Goal: Task Accomplishment & Management: Use online tool/utility

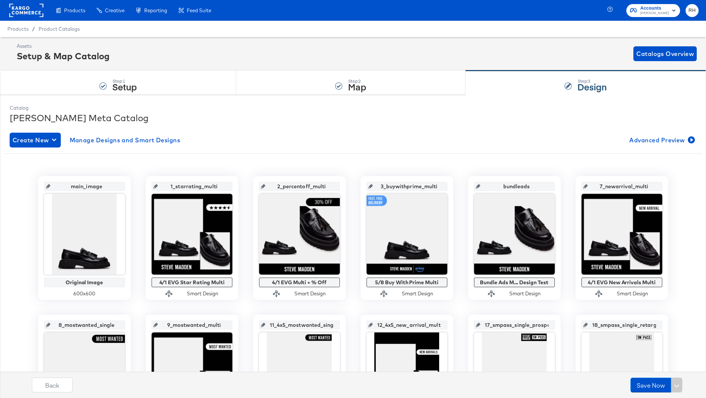
scroll to position [199, 0]
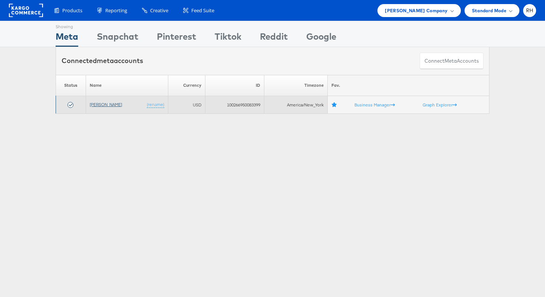
click at [100, 105] on link "[PERSON_NAME]" at bounding box center [106, 105] width 32 height 6
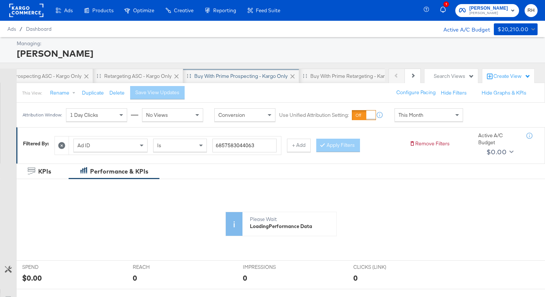
scroll to position [0, 176]
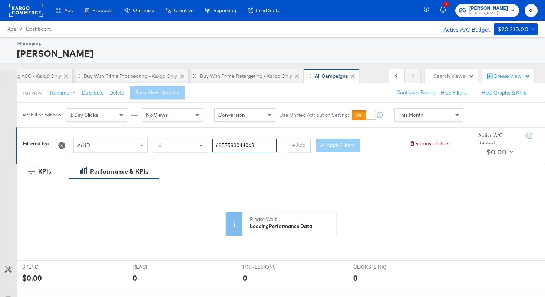
click at [258, 143] on input "6857583044063" at bounding box center [244, 146] width 64 height 14
paste input "651034482"
click at [326, 144] on button "Apply Filters" at bounding box center [338, 145] width 44 height 13
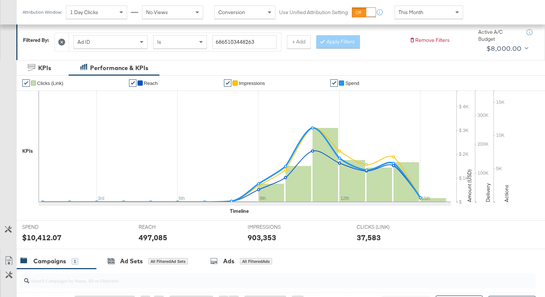
scroll to position [238, 0]
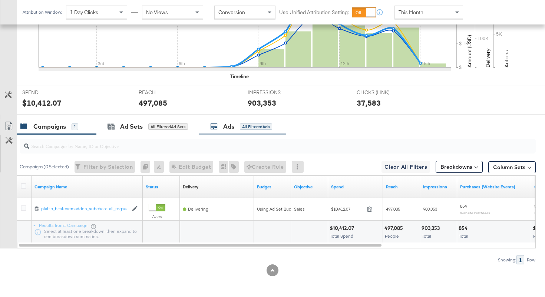
click at [248, 129] on div "All Filtered Ads" at bounding box center [256, 126] width 32 height 7
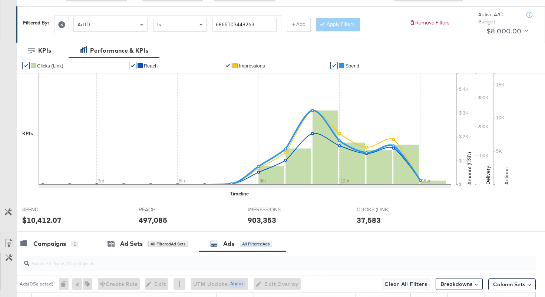
scroll to position [74, 0]
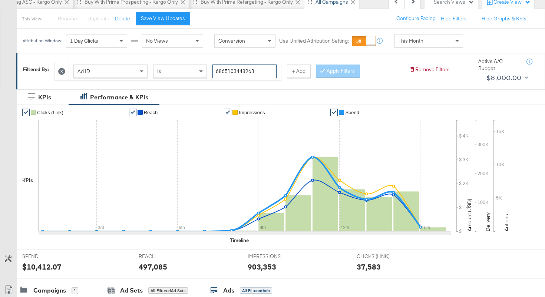
click at [248, 71] on input "6865103448263" at bounding box center [244, 71] width 64 height 14
paste input "9154"
click at [334, 72] on button "Apply Filters" at bounding box center [338, 70] width 44 height 13
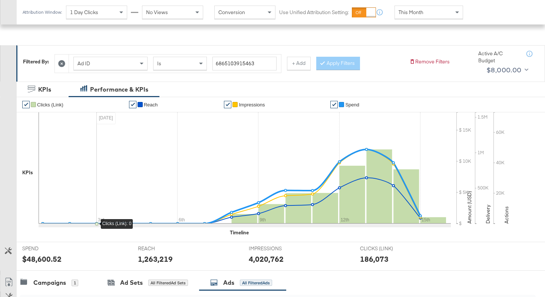
scroll to position [65, 0]
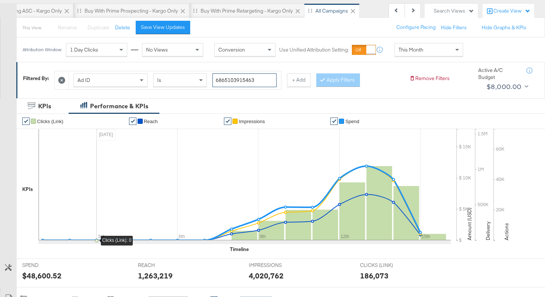
click at [252, 80] on input "6865103915463" at bounding box center [244, 80] width 64 height 14
paste input "21138"
click at [323, 79] on div at bounding box center [323, 79] width 5 height 7
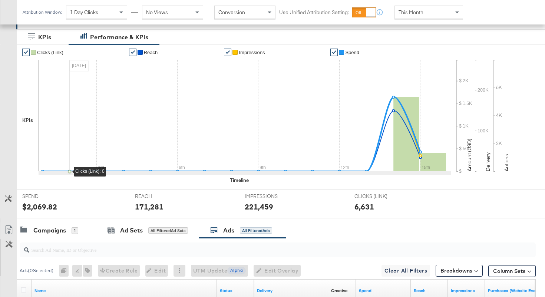
scroll to position [113, 0]
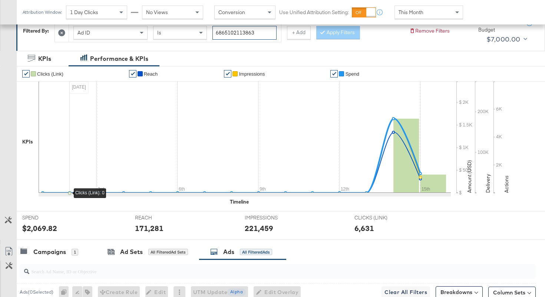
click at [249, 33] on input "6865102113863" at bounding box center [244, 33] width 64 height 14
paste input "3016"
type input "6865103016863"
click at [348, 36] on button "Apply Filters" at bounding box center [338, 32] width 44 height 13
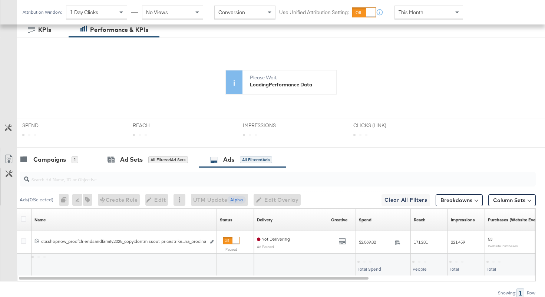
scroll to position [143, 0]
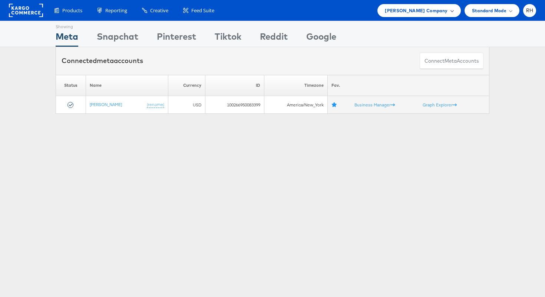
click at [392, 8] on span "Steve Madden Company" at bounding box center [416, 11] width 63 height 8
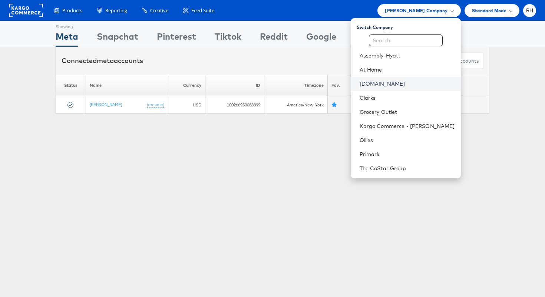
click at [402, 83] on link "[DOMAIN_NAME]" at bounding box center [406, 83] width 95 height 7
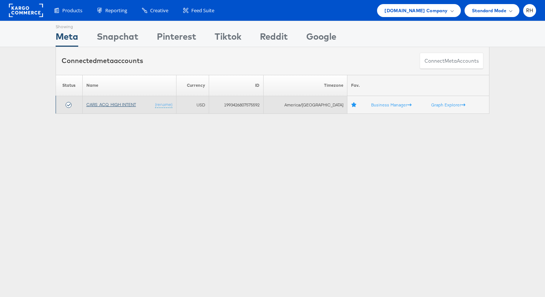
click at [105, 106] on link "CARS_ACQ_HIGH INTENT" at bounding box center [111, 105] width 50 height 6
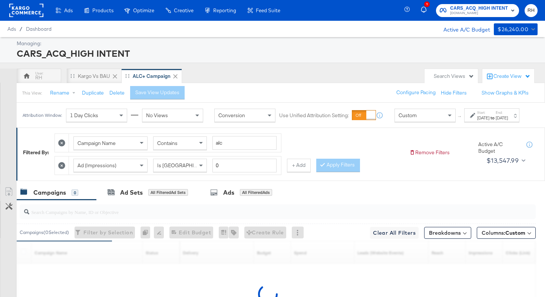
click at [18, 9] on rect at bounding box center [26, 10] width 34 height 13
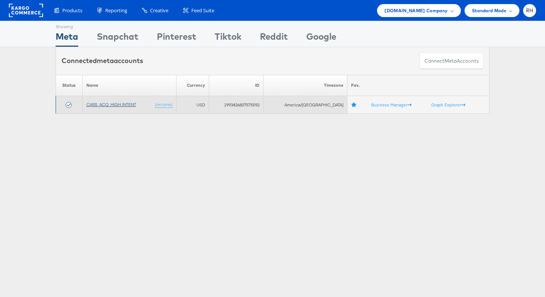
click at [126, 103] on link "CARS_ACQ_HIGH INTENT" at bounding box center [111, 105] width 50 height 6
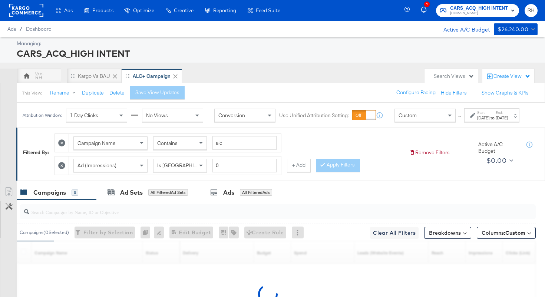
click at [503, 122] on div "Start: [DATE] to End: [DATE]" at bounding box center [491, 115] width 55 height 14
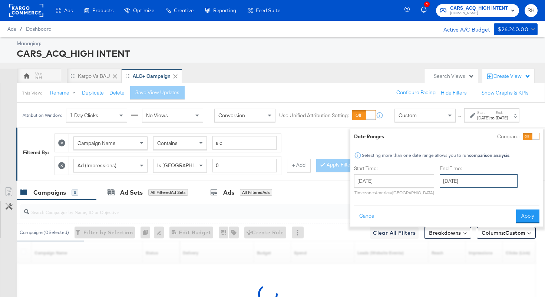
click at [450, 180] on input "[DATE]" at bounding box center [479, 180] width 78 height 13
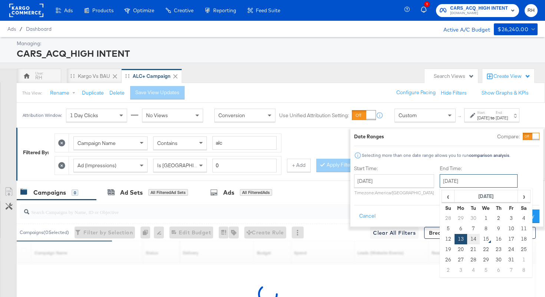
click at [467, 241] on td "14" at bounding box center [473, 239] width 13 height 10
type input "October 14th 2025"
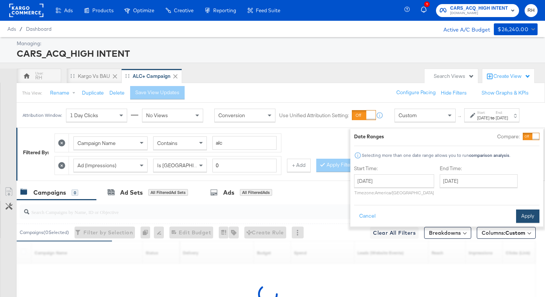
click at [516, 222] on button "Apply" at bounding box center [527, 215] width 23 height 13
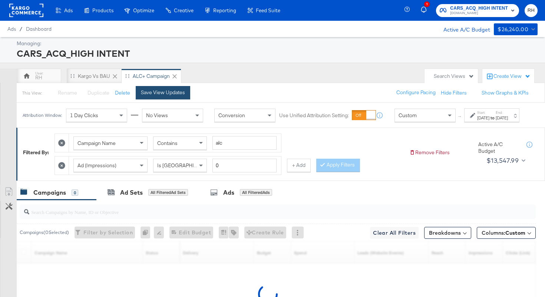
click at [173, 95] on div "Save View Updates" at bounding box center [163, 92] width 44 height 7
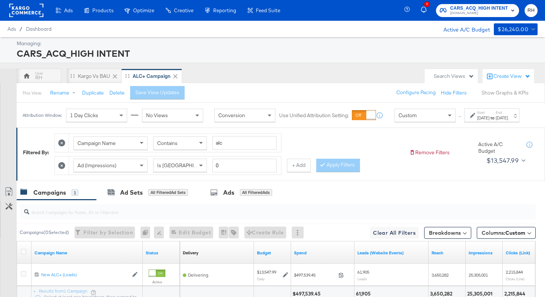
click at [501, 92] on button "Show Graphs & KPIs" at bounding box center [504, 92] width 47 height 7
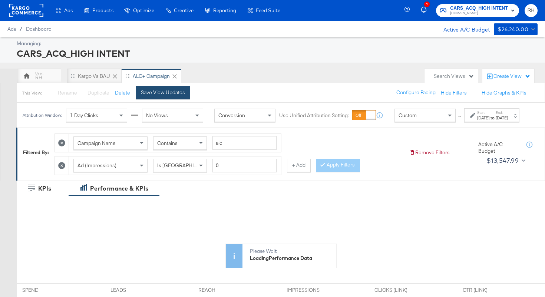
click at [181, 89] on button "Save View Updates" at bounding box center [163, 92] width 54 height 13
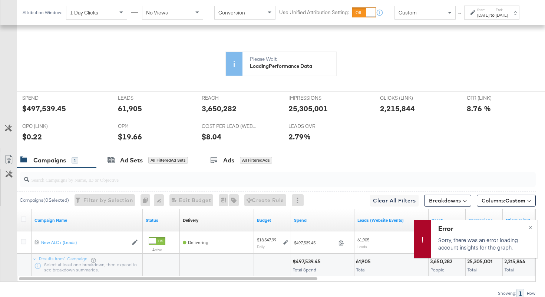
scroll to position [232, 0]
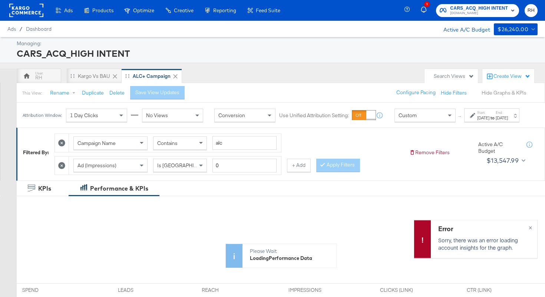
click at [506, 95] on button "Hide Graphs & KPIs" at bounding box center [503, 92] width 45 height 7
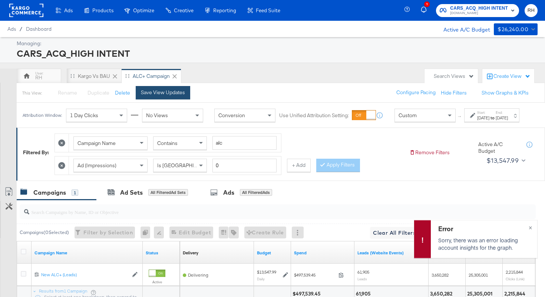
click at [144, 98] on button "Save View Updates" at bounding box center [163, 92] width 54 height 13
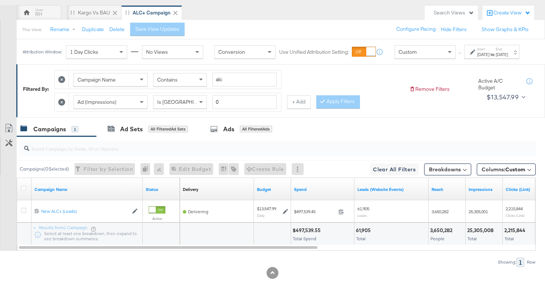
scroll to position [73, 0]
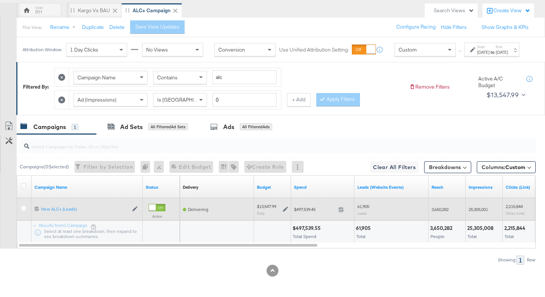
click at [440, 211] on span "3,650,282" at bounding box center [439, 209] width 17 height 6
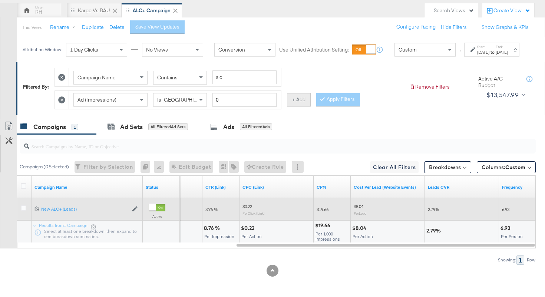
click at [304, 100] on button "+ Add" at bounding box center [299, 99] width 24 height 13
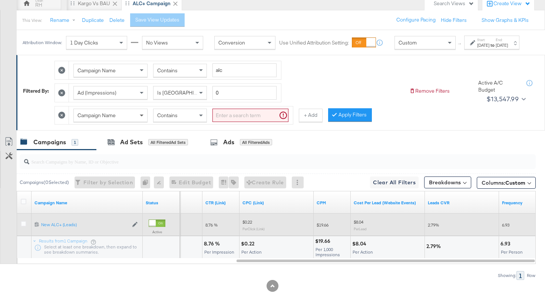
click at [139, 122] on span at bounding box center [142, 115] width 9 height 13
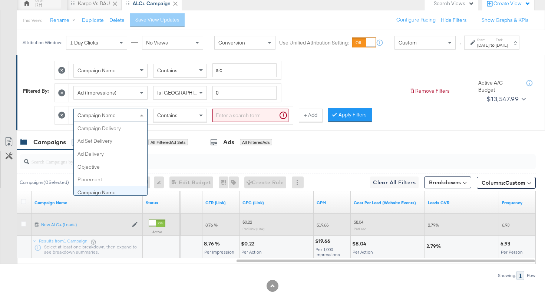
scroll to position [64, 0]
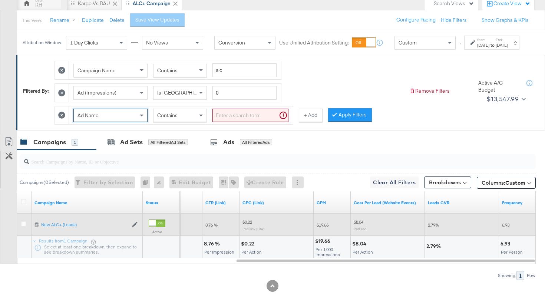
click at [187, 113] on div "Ad Name Contains" at bounding box center [181, 115] width 224 height 18
click at [177, 119] on span "Contains" at bounding box center [167, 115] width 20 height 7
click at [240, 122] on input "search" at bounding box center [250, 116] width 76 height 14
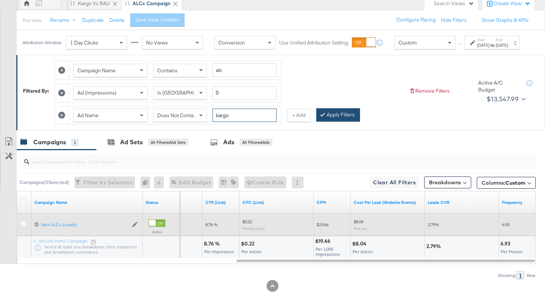
type input "kargo"
click at [324, 122] on button "Apply Filters" at bounding box center [338, 114] width 44 height 13
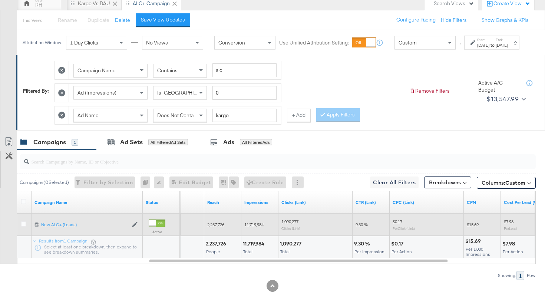
click at [213, 227] on span "2,237,726" at bounding box center [215, 225] width 17 height 6
copy span "2,237,726"
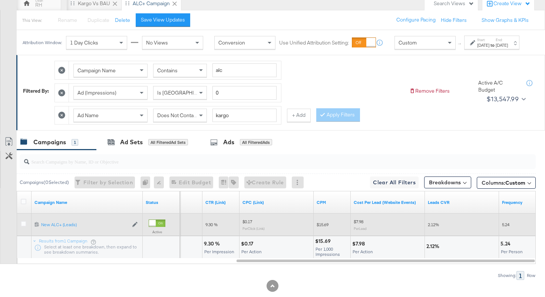
click at [505, 227] on span "5.24" at bounding box center [505, 225] width 7 height 6
copy span "5.24"
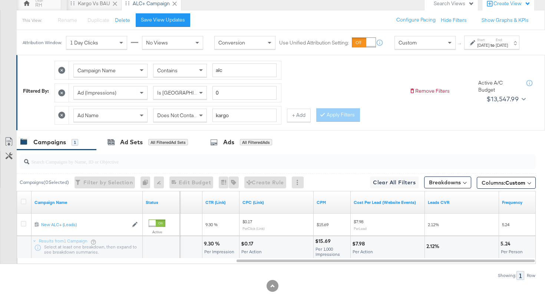
click at [187, 119] on span "Does Not Contain" at bounding box center [177, 115] width 40 height 7
click at [343, 120] on button "Apply Filters" at bounding box center [338, 114] width 44 height 13
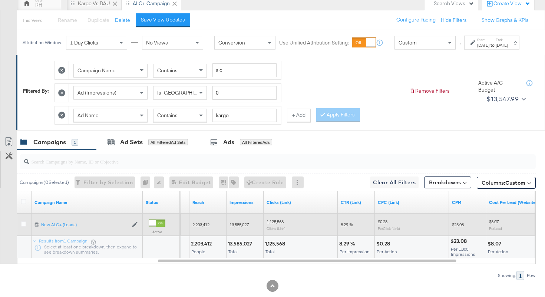
click at [195, 227] on span "2,203,412" at bounding box center [200, 225] width 17 height 6
copy span "2,203,412"
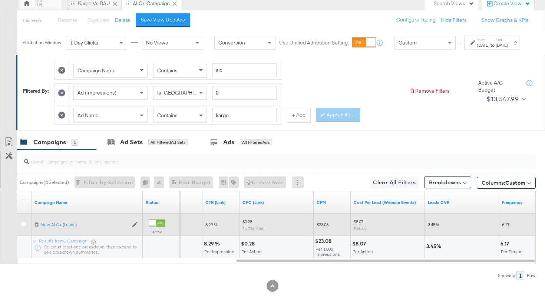
click at [507, 227] on span "6.17" at bounding box center [505, 225] width 7 height 6
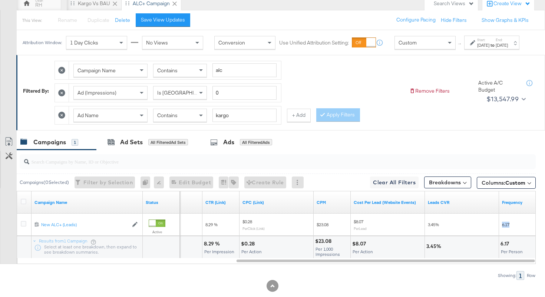
copy span "6.17"
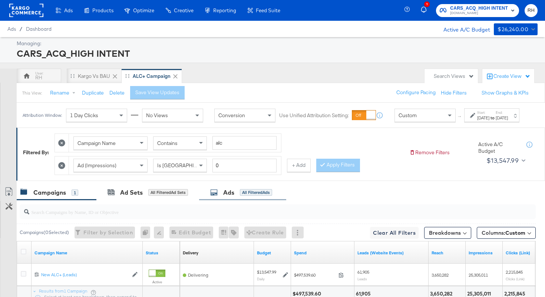
click at [269, 196] on div "All Filtered Ads" at bounding box center [256, 192] width 32 height 7
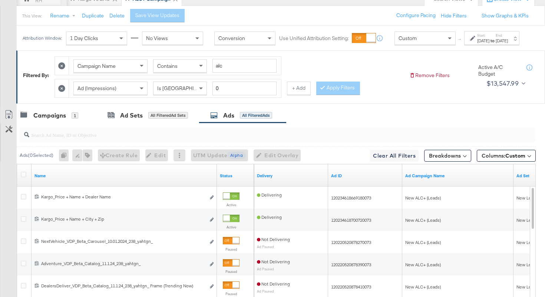
scroll to position [104, 0]
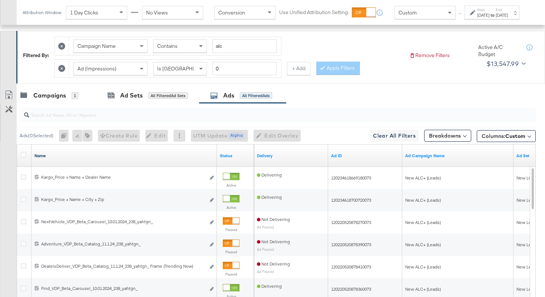
click at [165, 157] on link "Name" at bounding box center [123, 156] width 179 height 6
click at [165, 157] on link "Name ↓" at bounding box center [123, 156] width 179 height 6
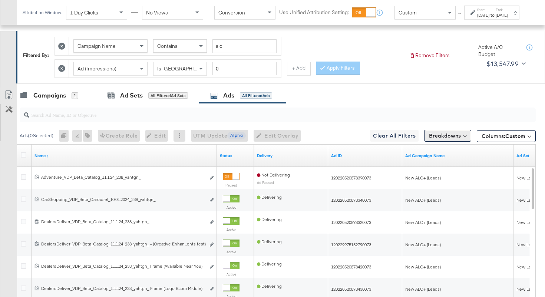
click at [447, 137] on button "Breakdowns" at bounding box center [447, 136] width 47 height 12
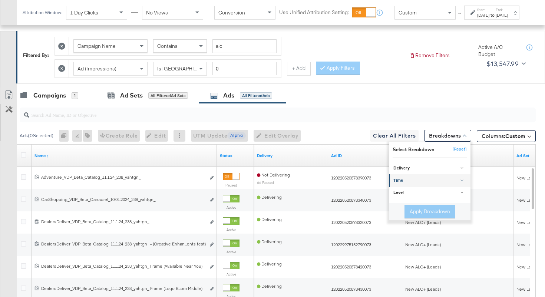
click at [412, 176] on link "Time" at bounding box center [430, 181] width 82 height 12
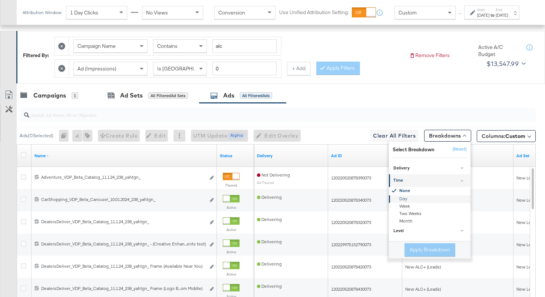
click at [401, 198] on div "Day" at bounding box center [430, 198] width 80 height 7
click at [416, 247] on button "Apply Breakdown" at bounding box center [429, 249] width 51 height 13
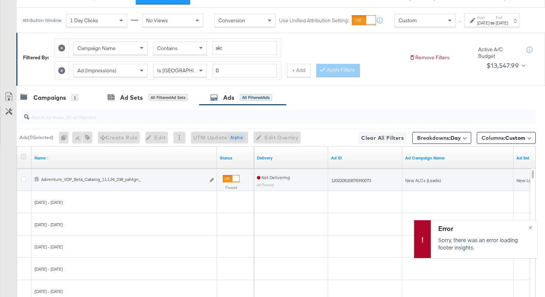
click at [25, 159] on icon at bounding box center [24, 157] width 6 height 6
click at [0, 0] on input "checkbox" at bounding box center [0, 0] width 0 height 0
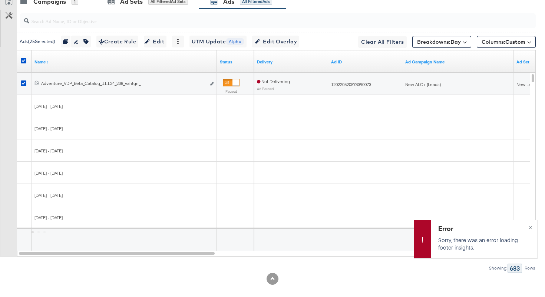
scroll to position [206, 0]
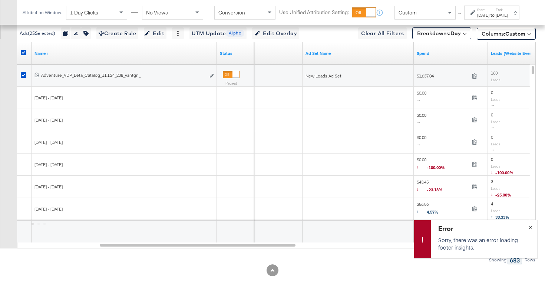
click at [530, 229] on span "×" at bounding box center [529, 226] width 3 height 9
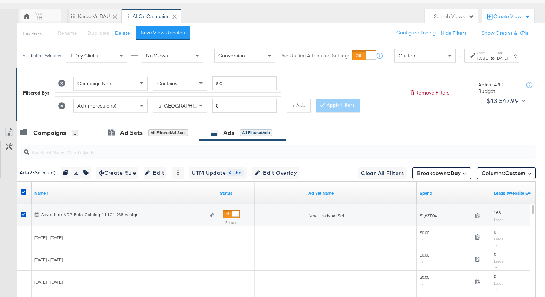
scroll to position [0, 0]
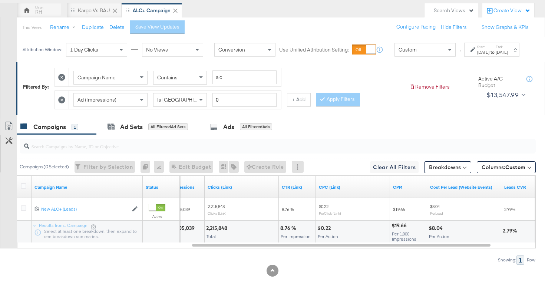
scroll to position [72, 0]
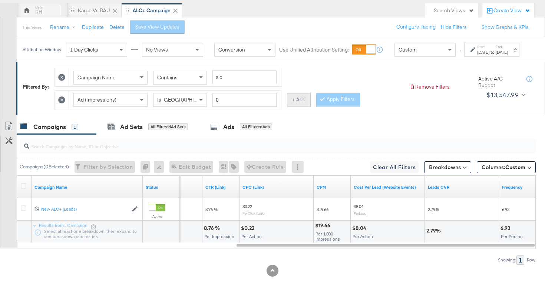
click at [303, 96] on button "+ Add" at bounding box center [299, 99] width 24 height 13
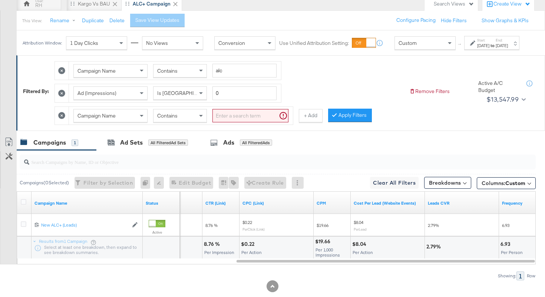
click at [126, 122] on div "Campaign Name" at bounding box center [110, 115] width 73 height 13
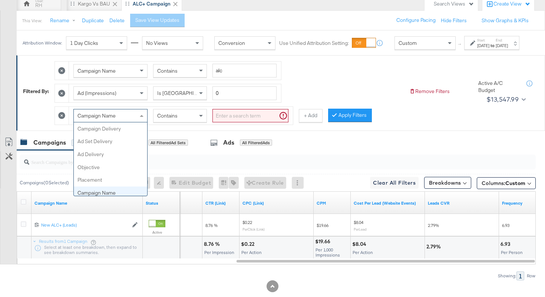
scroll to position [64, 0]
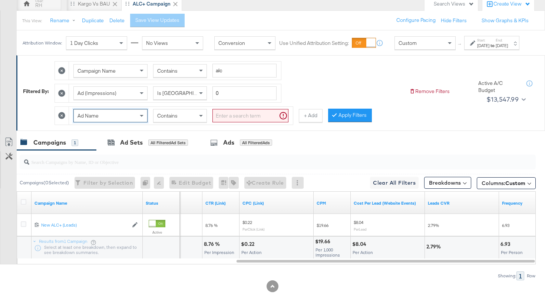
click at [201, 115] on div "Ad Name Contains" at bounding box center [181, 116] width 224 height 18
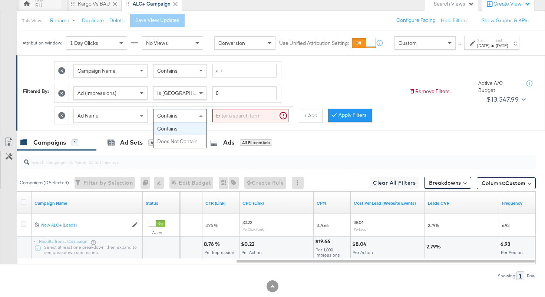
click at [193, 122] on div "Contains" at bounding box center [179, 115] width 53 height 13
click at [230, 114] on div "Ad Name Does Not Contain" at bounding box center [181, 116] width 224 height 18
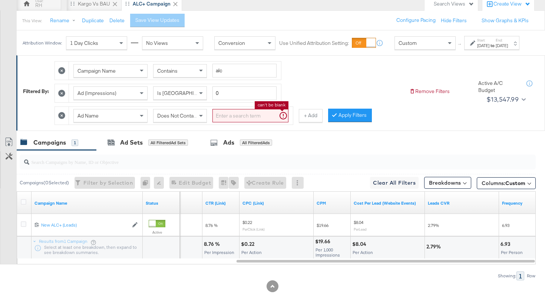
click at [225, 120] on input "search" at bounding box center [250, 116] width 76 height 14
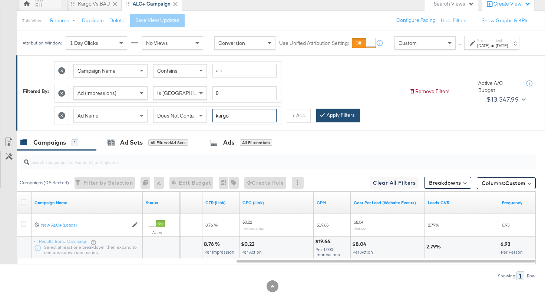
type input "kargo"
click at [321, 117] on icon at bounding box center [322, 114] width 2 height 4
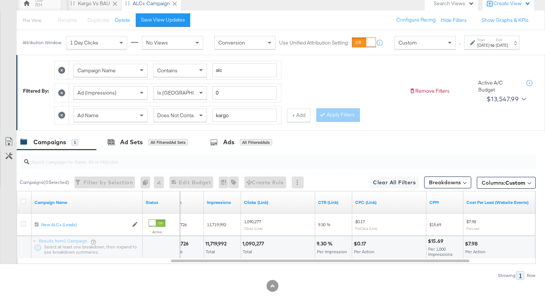
scroll to position [73, 0]
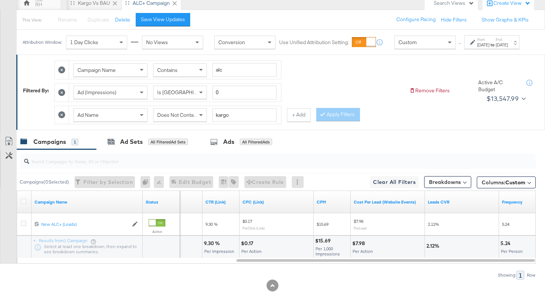
click at [190, 118] on span "Does Not Contain" at bounding box center [177, 115] width 40 height 7
click at [348, 121] on button "Apply Filters" at bounding box center [338, 114] width 44 height 13
